Goal: Task Accomplishment & Management: Manage account settings

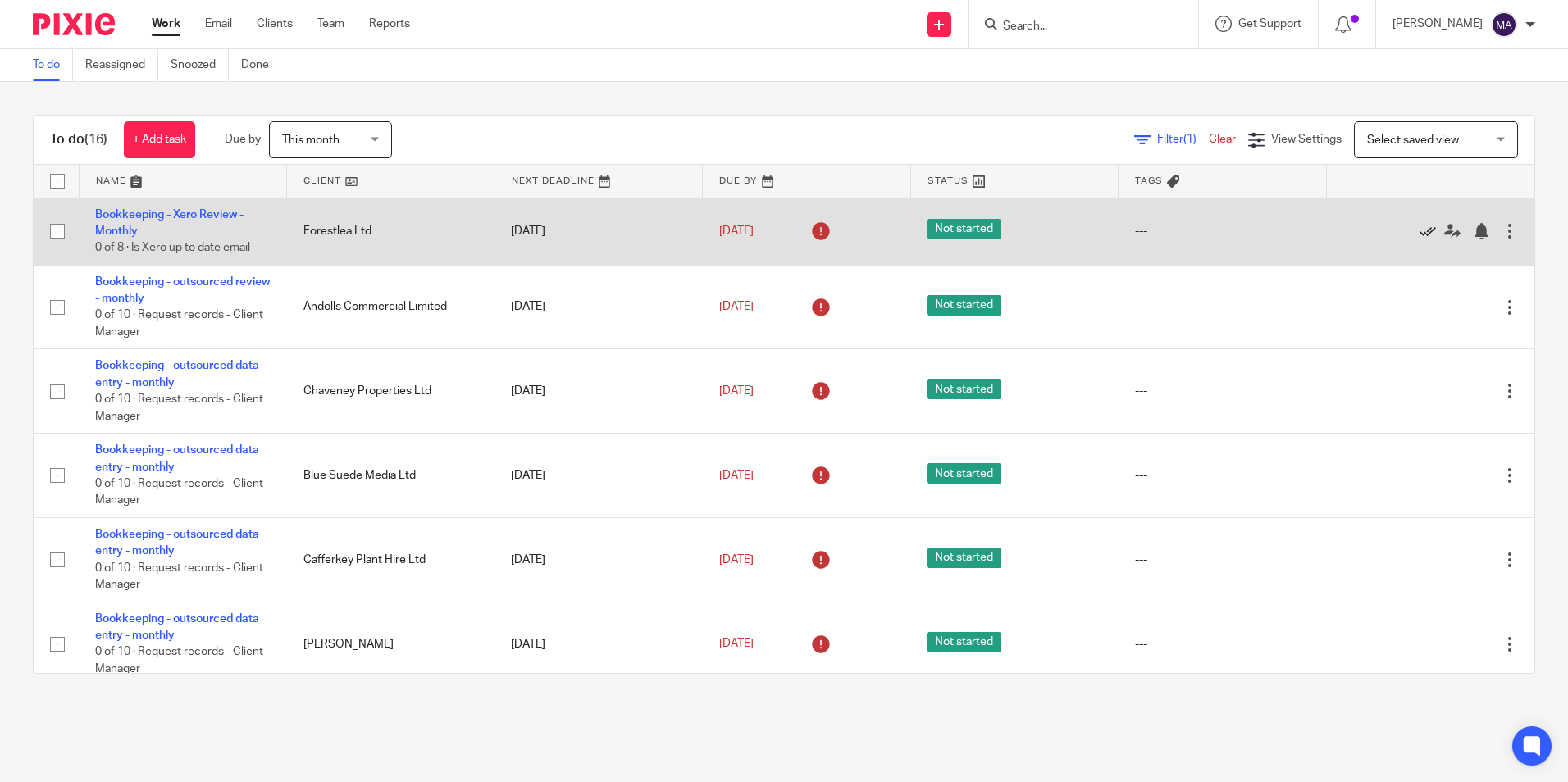
click at [1419, 231] on icon at bounding box center [1427, 231] width 17 height 17
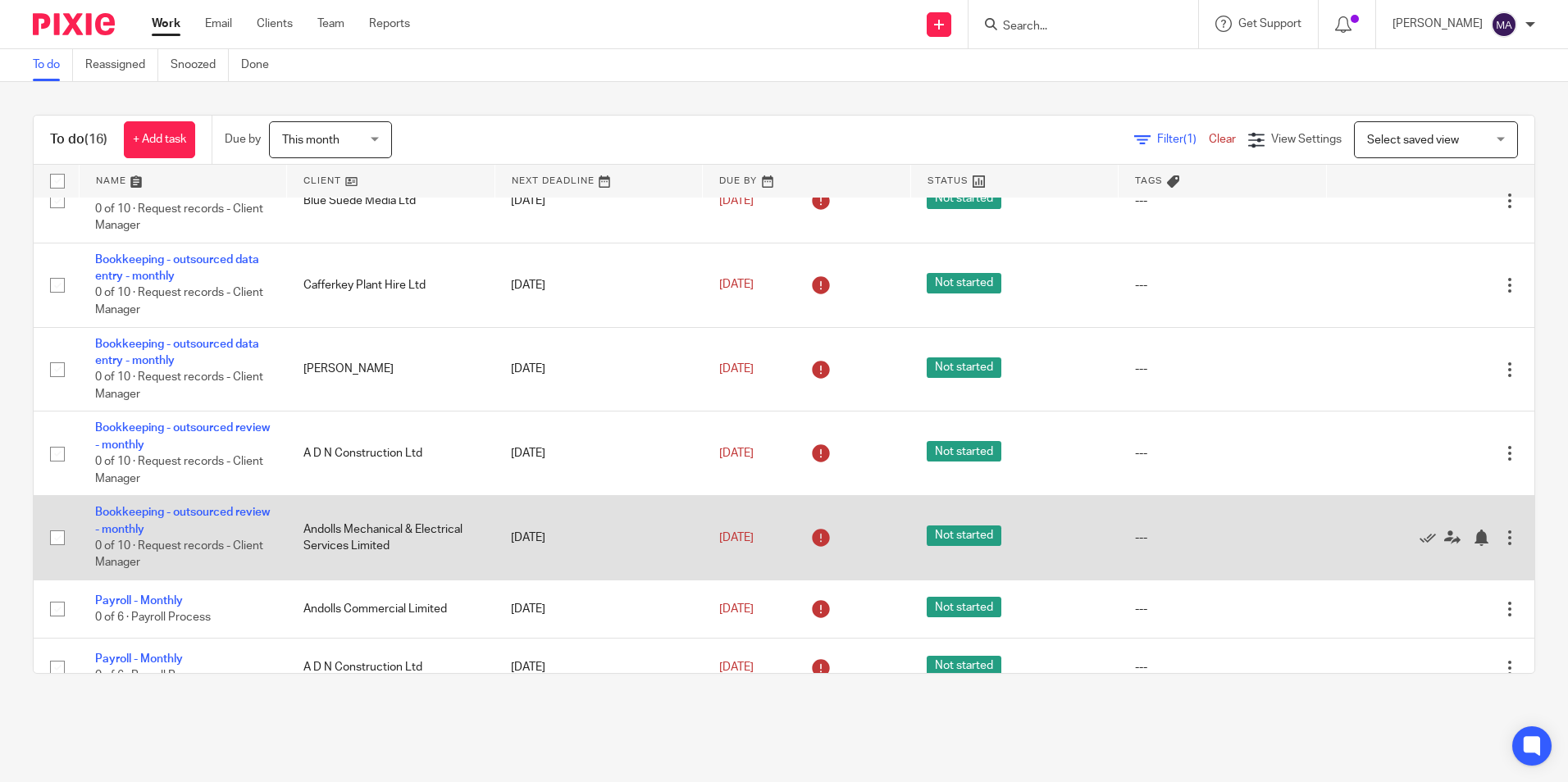
scroll to position [289, 0]
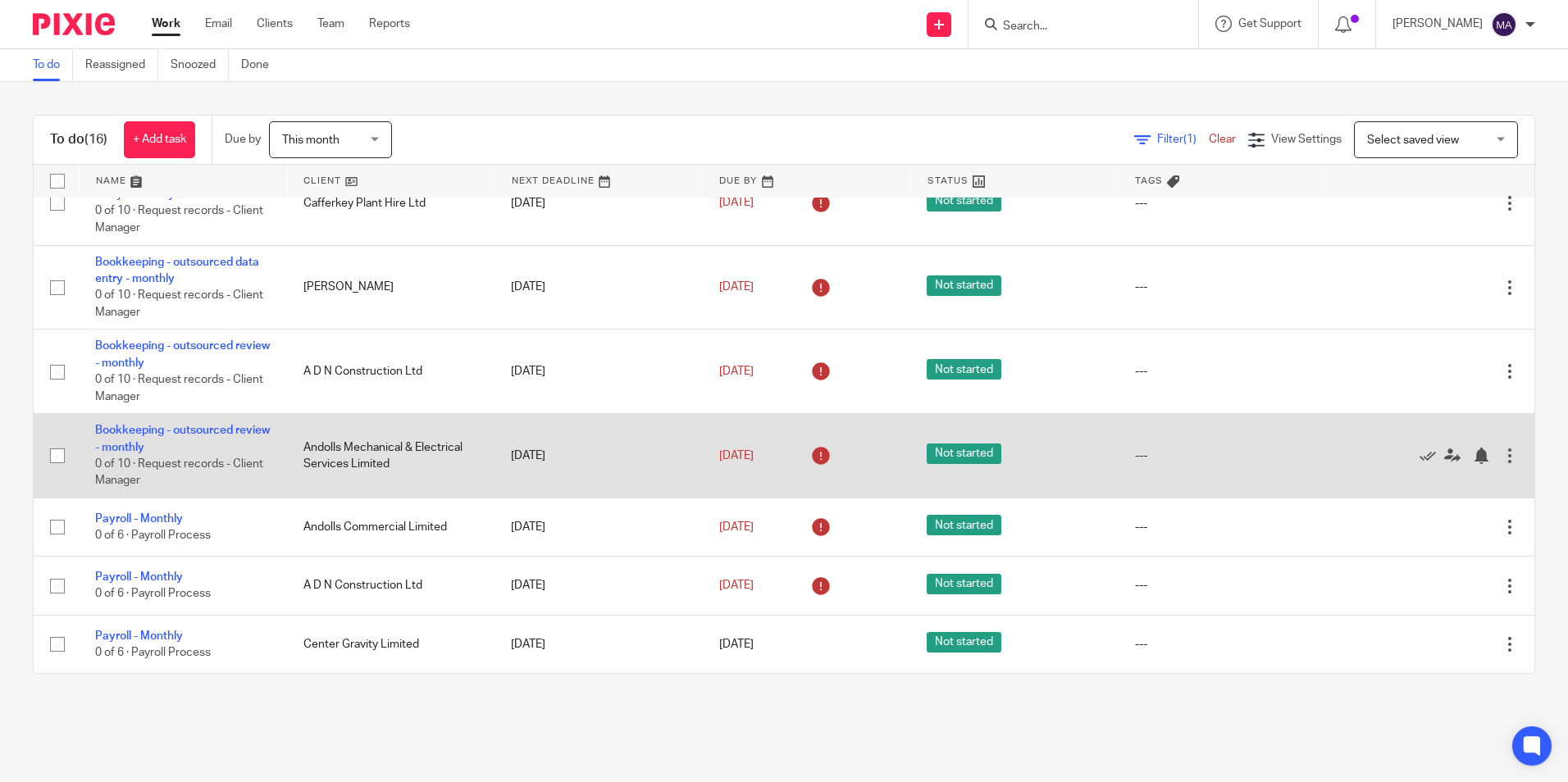
click at [377, 460] on td "Andolls Mechanical & Electrical Services Limited" at bounding box center [391, 456] width 208 height 84
click at [145, 444] on link "Bookkeeping - outsourced review - monthly" at bounding box center [182, 439] width 174 height 28
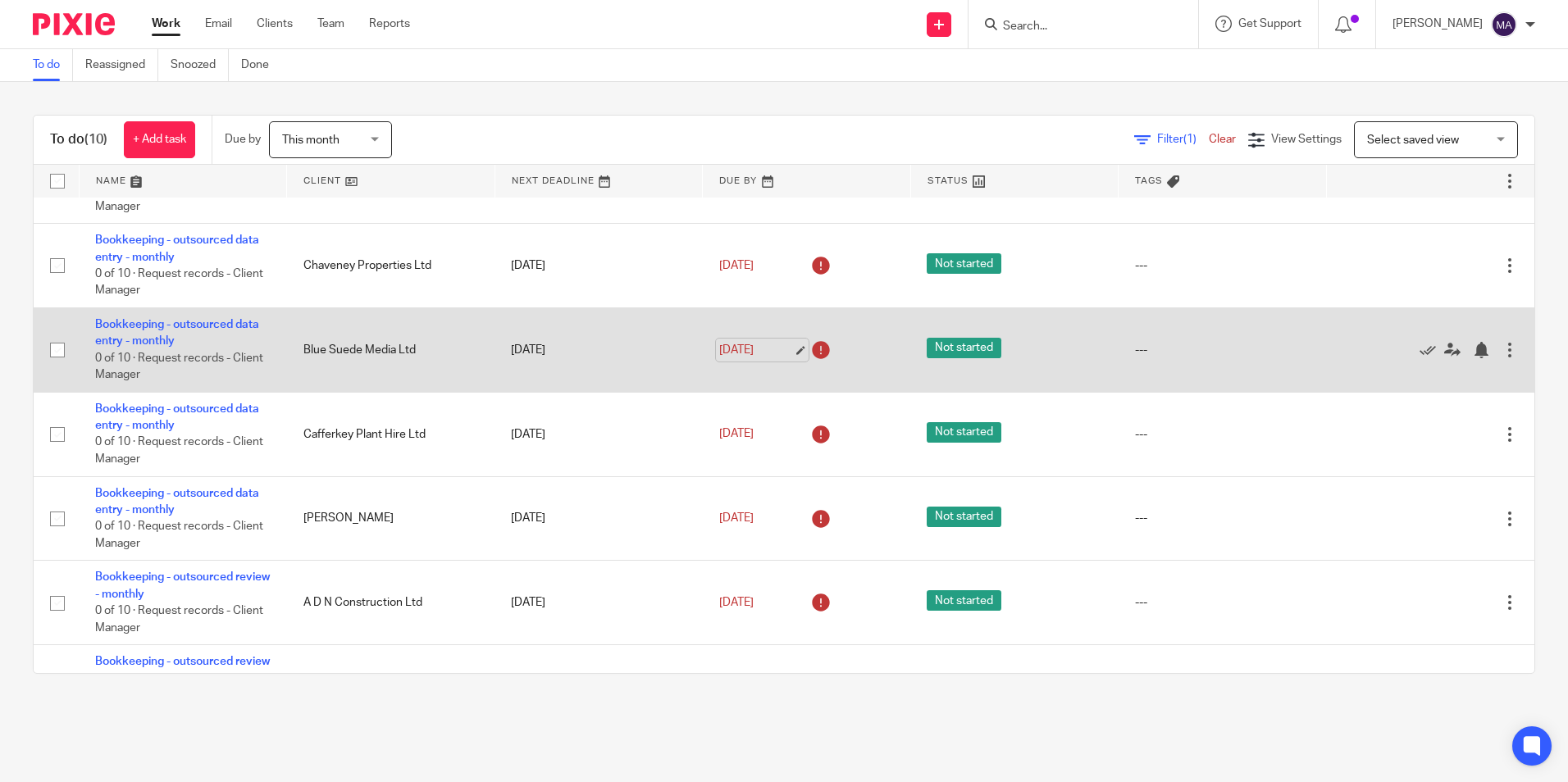
scroll to position [82, 0]
